Goal: Find specific page/section: Find specific page/section

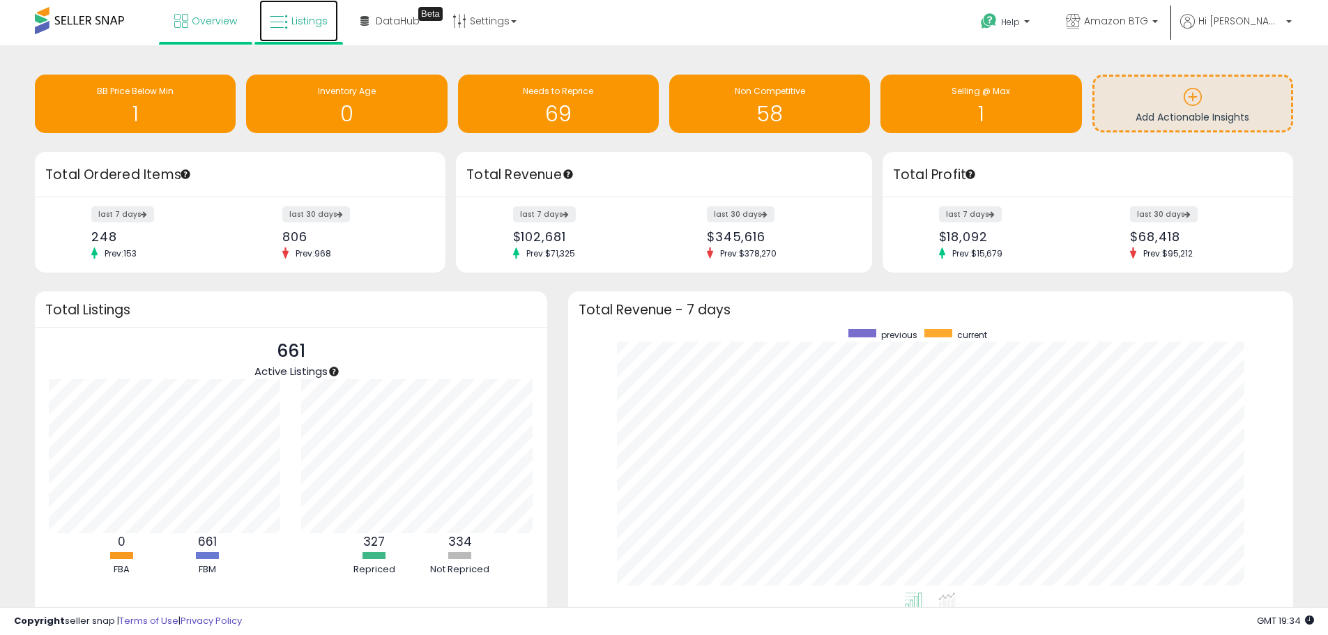
click at [278, 30] on icon at bounding box center [279, 22] width 18 height 18
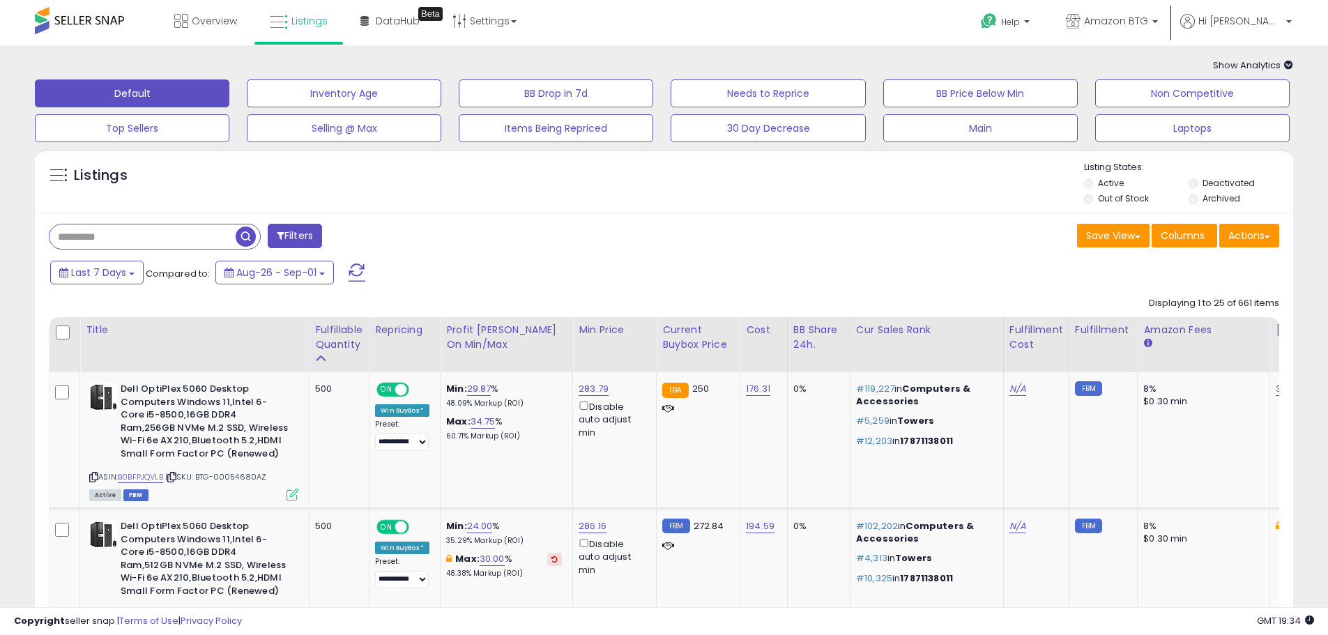
click at [132, 237] on input "text" at bounding box center [142, 236] width 186 height 24
paste input "**********"
type input "**********"
click at [367, 238] on span "button" at bounding box center [366, 237] width 20 height 20
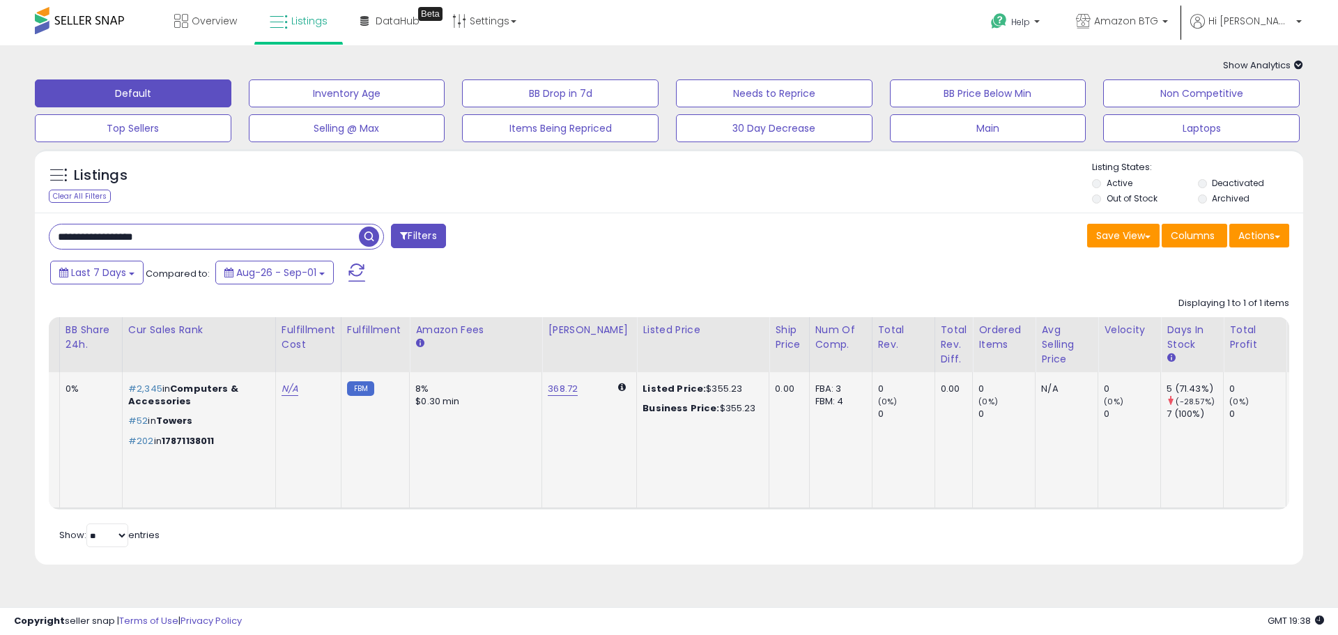
drag, startPoint x: 414, startPoint y: 403, endPoint x: 737, endPoint y: 410, distance: 322.8
click at [737, 410] on tr "Dell Optiplex 5060 Desktop Computer | Hexa Core Intel i5 (3.2) | 32GB DDR4 RAM …" at bounding box center [465, 440] width 2289 height 137
click at [727, 407] on div "Business Price: $355.23" at bounding box center [701, 408] width 116 height 13
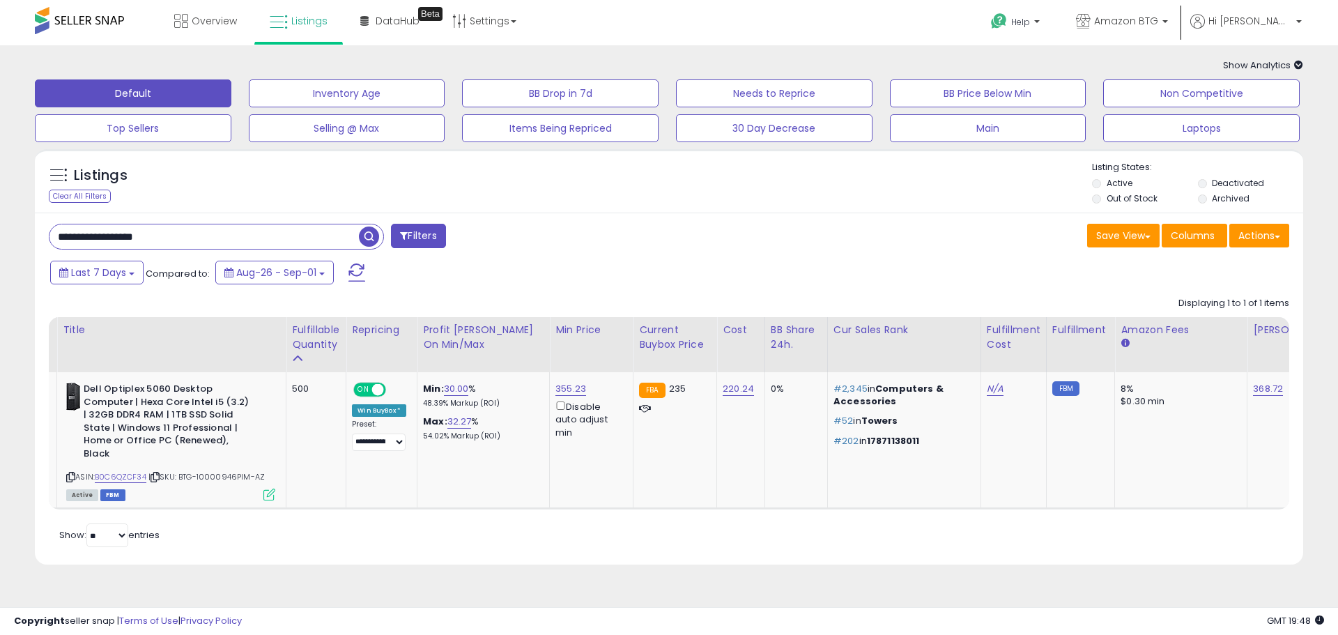
scroll to position [0, 27]
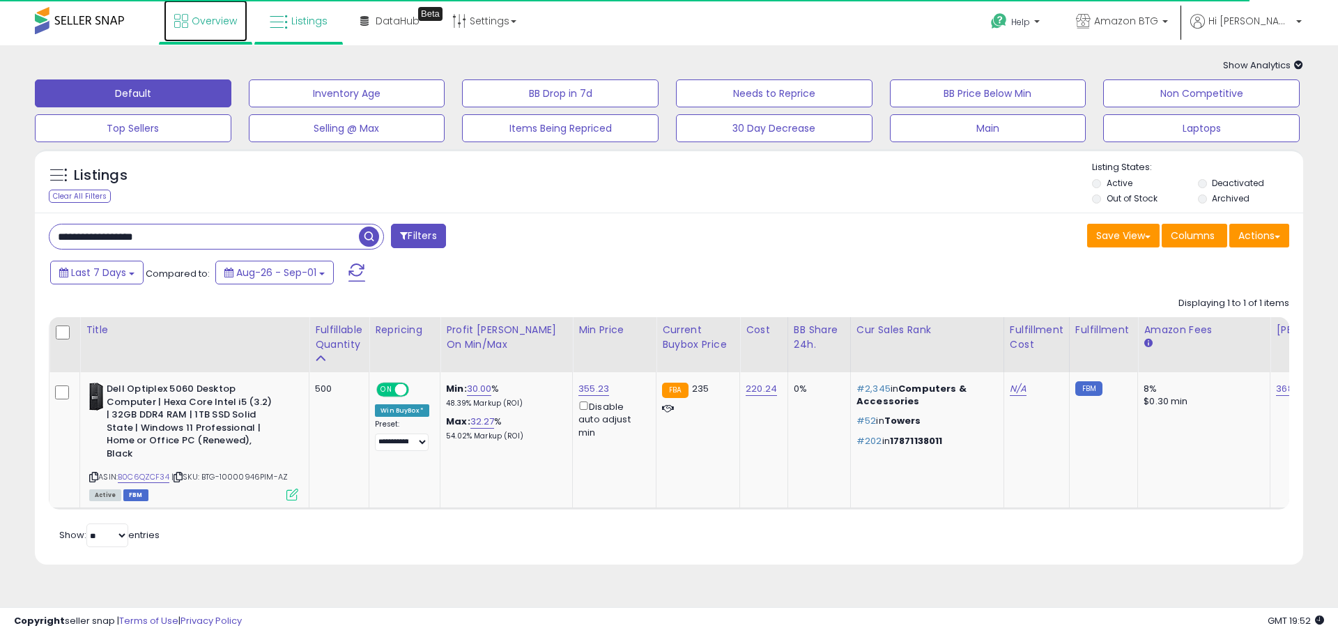
click at [204, 17] on span "Overview" at bounding box center [214, 21] width 45 height 14
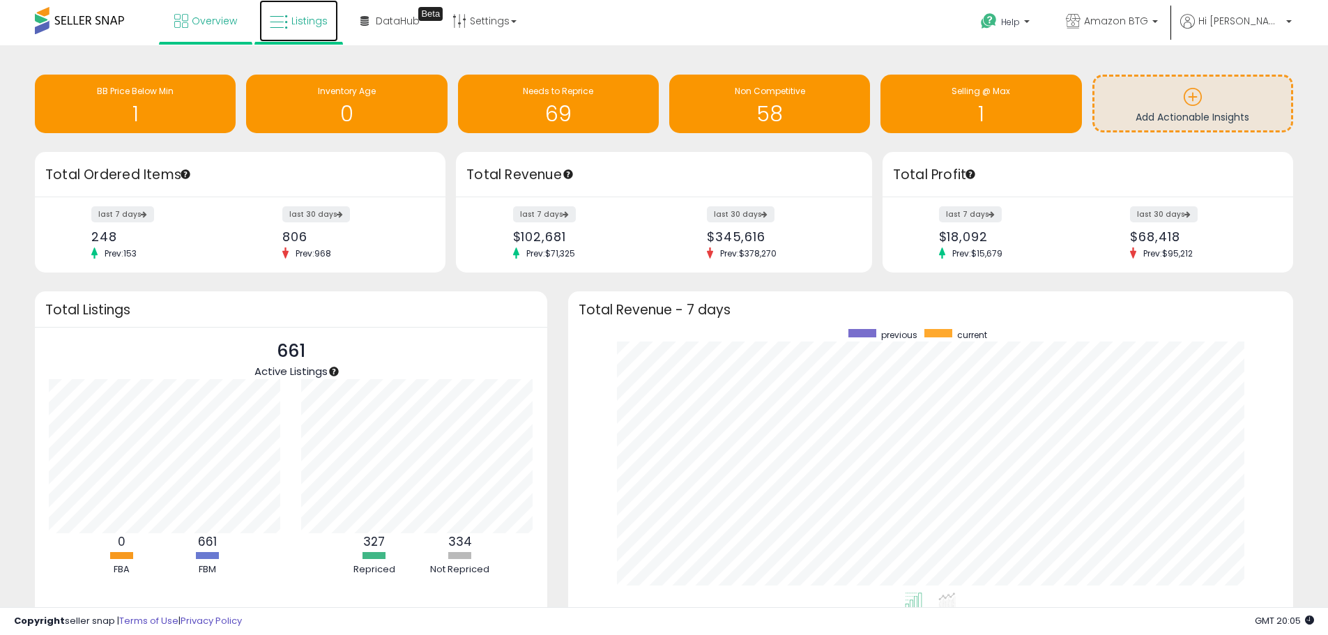
click at [296, 29] on link "Listings" at bounding box center [298, 21] width 79 height 42
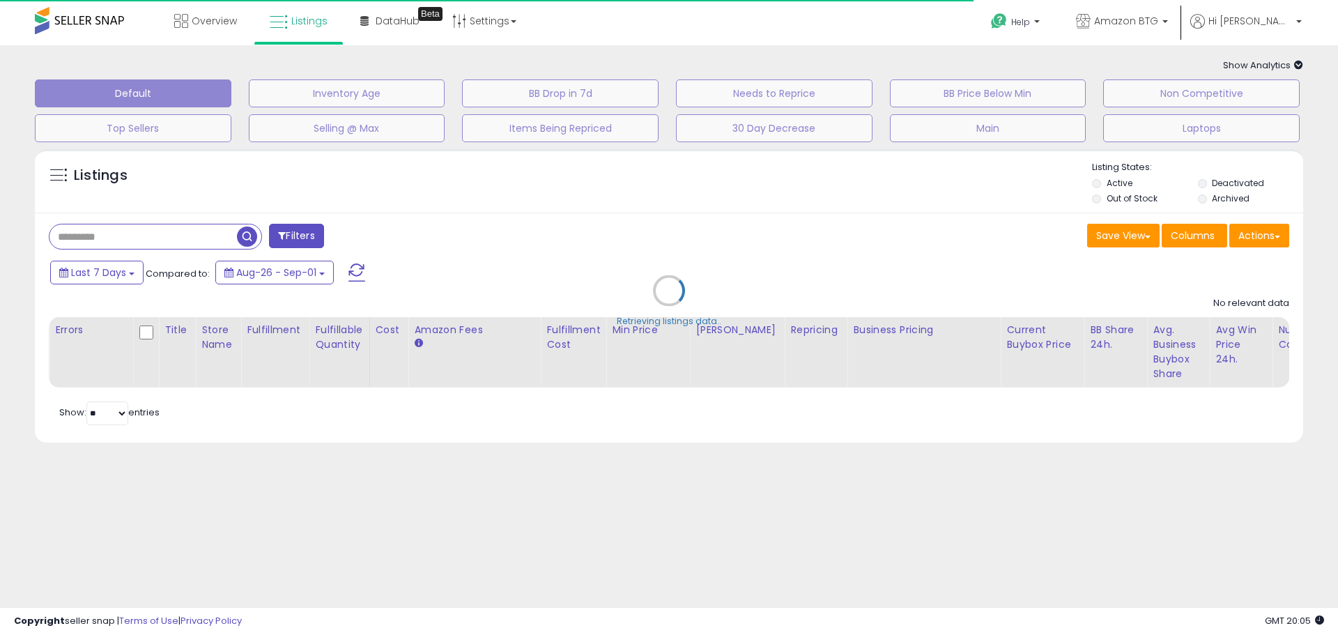
click at [200, 226] on div "Retrieving listings data.." at bounding box center [669, 301] width 1290 height 318
click at [199, 233] on div "Retrieving listings data.." at bounding box center [669, 301] width 1290 height 318
click at [153, 239] on div "Retrieving listings data.." at bounding box center [669, 301] width 1290 height 318
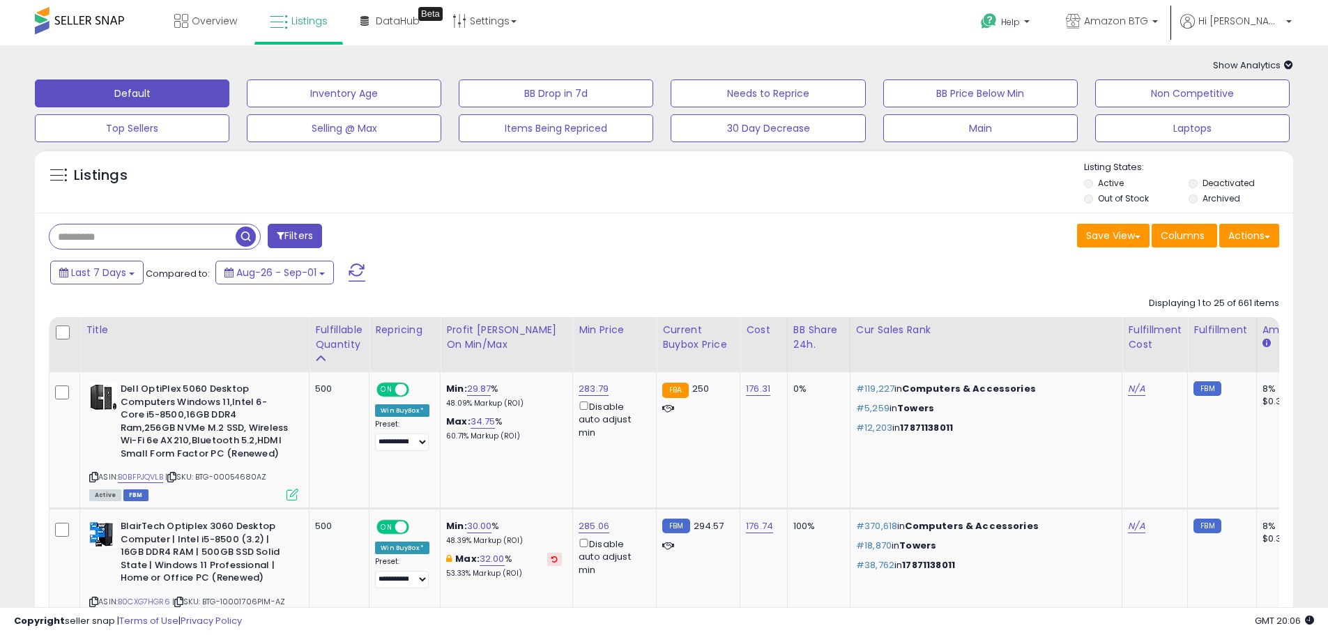
drag, startPoint x: 134, startPoint y: 204, endPoint x: 81, endPoint y: 232, distance: 59.9
paste input "**********"
type input "**********"
click at [406, 243] on button "Filters" at bounding box center [415, 236] width 54 height 24
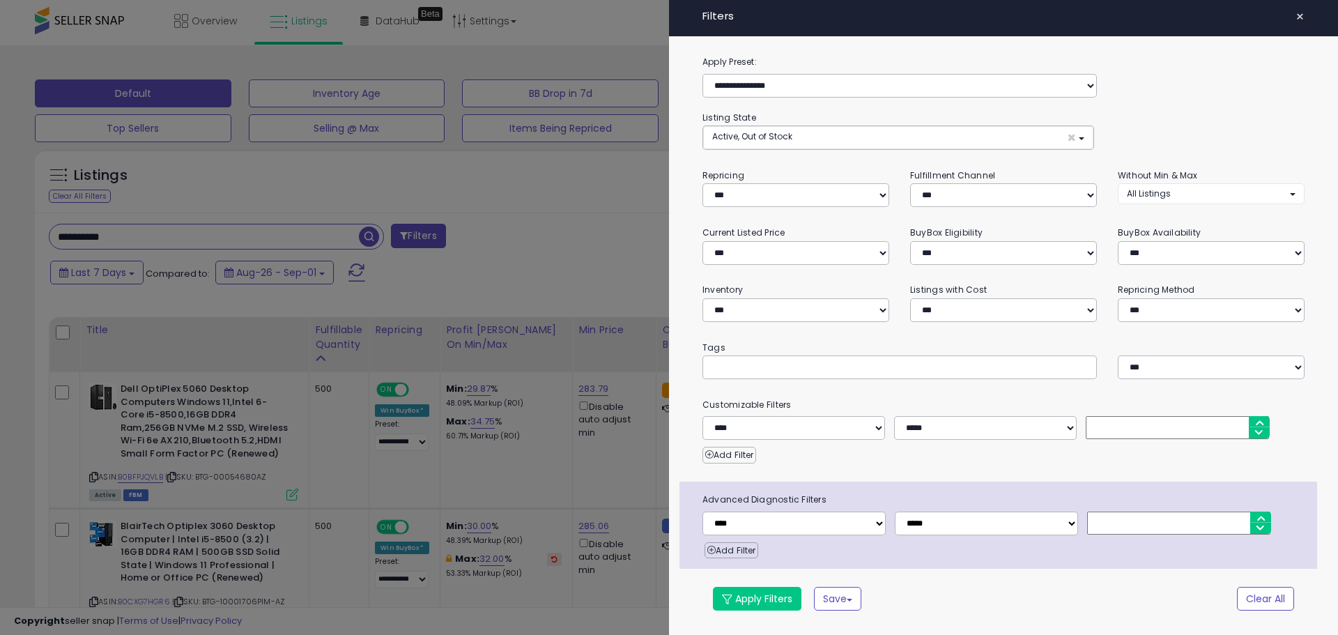
click at [556, 221] on div at bounding box center [669, 317] width 1338 height 635
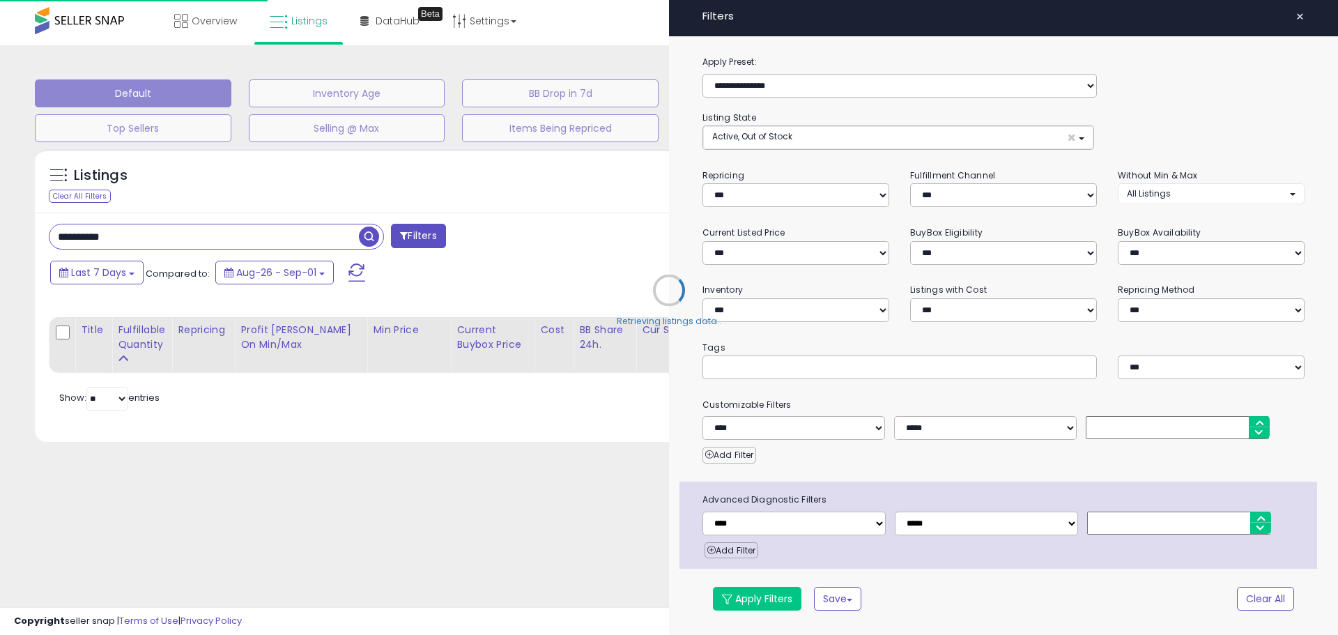
select select "*"
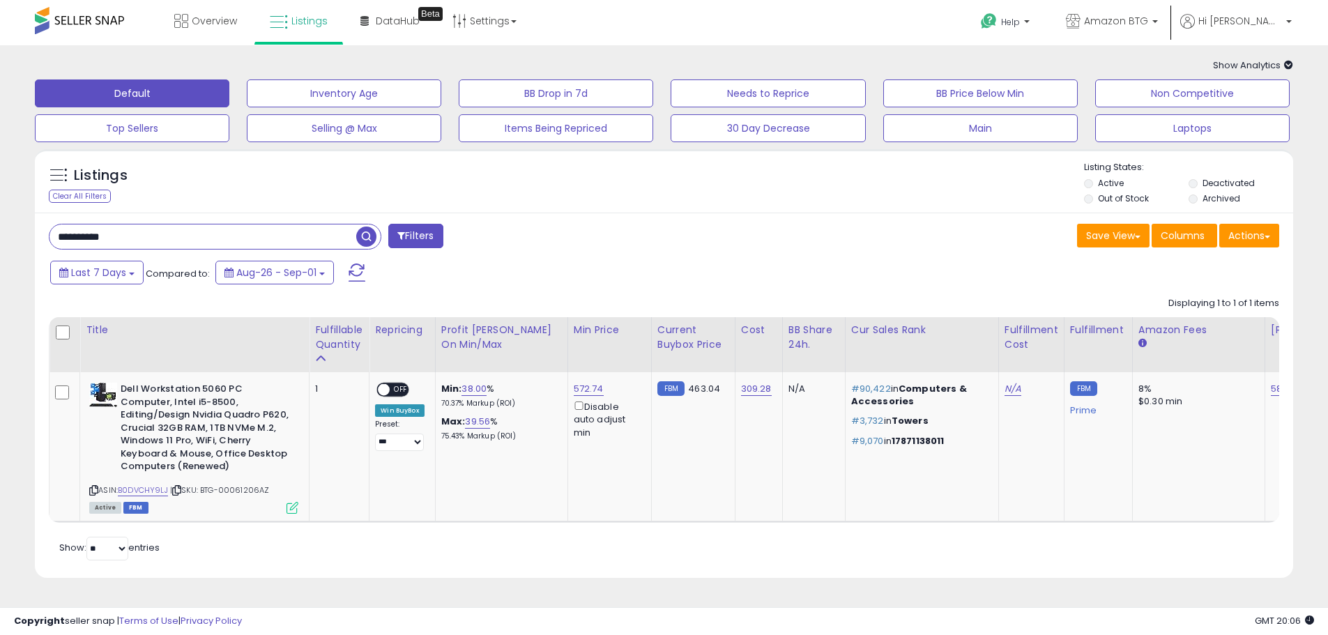
click at [371, 236] on span "button" at bounding box center [366, 237] width 20 height 20
click at [661, 563] on div "Retrieving listings data.. Displaying 1 to 1 of 1 items Title Fulfillable Quant…" at bounding box center [664, 426] width 1230 height 273
